Goal: Information Seeking & Learning: Stay updated

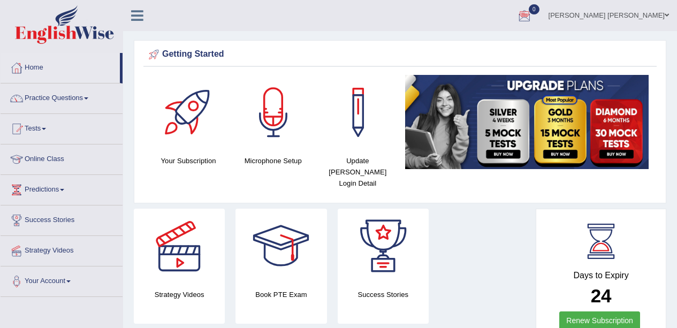
click at [333, 15] on div at bounding box center [524, 16] width 16 height 16
click at [333, 50] on link "See All Alerts" at bounding box center [459, 45] width 59 height 12
